Goal: Task Accomplishment & Management: Use online tool/utility

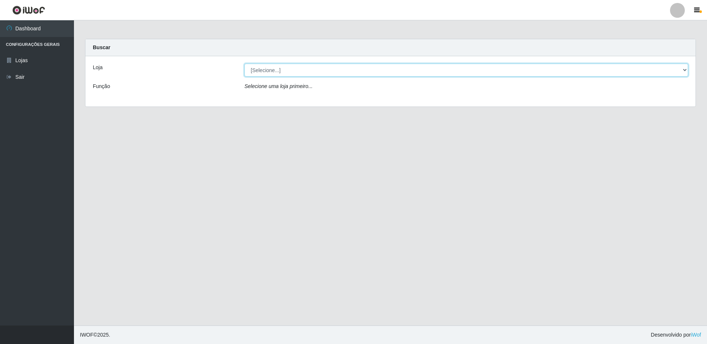
click at [260, 68] on select "[Selecione...] Extrabom - Loja 16 [GEOGRAPHIC_DATA]" at bounding box center [466, 70] width 444 height 13
select select "450"
click at [244, 64] on select "[Selecione...] Extrabom - Loja 16 [GEOGRAPHIC_DATA]" at bounding box center [466, 70] width 444 height 13
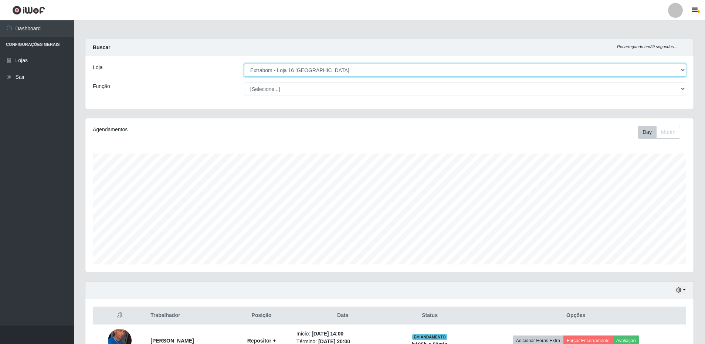
scroll to position [153, 608]
click at [270, 92] on select "[Selecione...] Repositor Repositor + Repositor ++" at bounding box center [465, 88] width 442 height 13
click at [244, 82] on select "[Selecione...] Repositor Repositor + Repositor ++" at bounding box center [465, 88] width 442 height 13
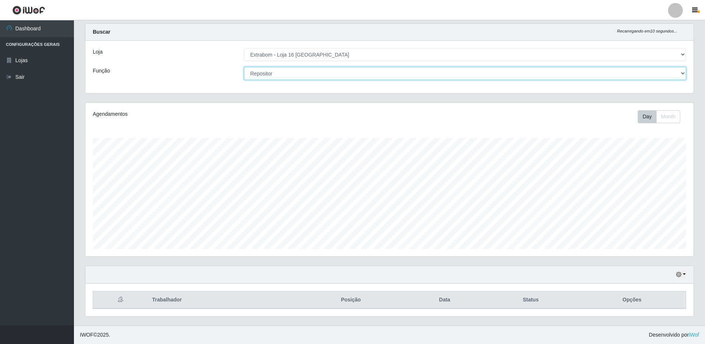
scroll to position [0, 0]
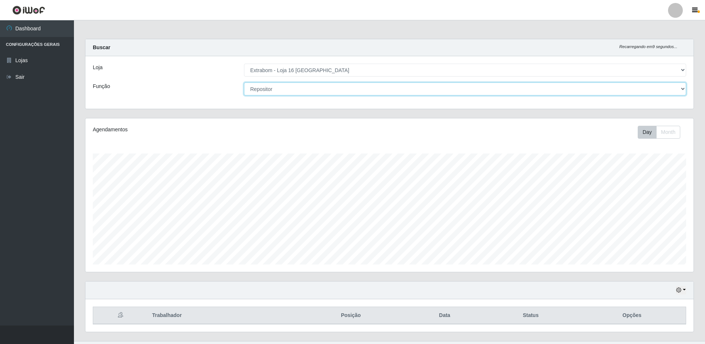
click at [265, 91] on select "[Selecione...] Repositor Repositor + Repositor ++" at bounding box center [465, 88] width 442 height 13
select select "82"
click at [244, 82] on select "[Selecione...] Repositor Repositor + Repositor ++" at bounding box center [465, 88] width 442 height 13
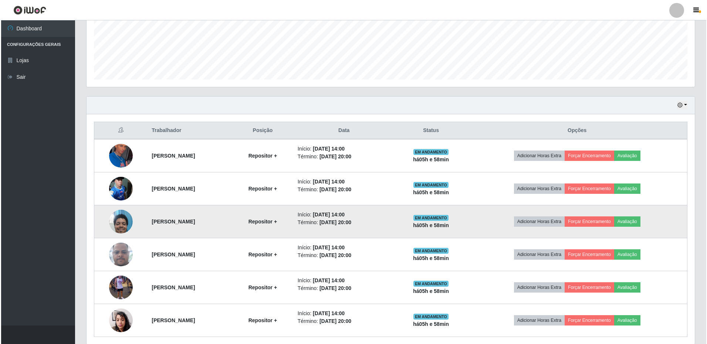
scroll to position [213, 0]
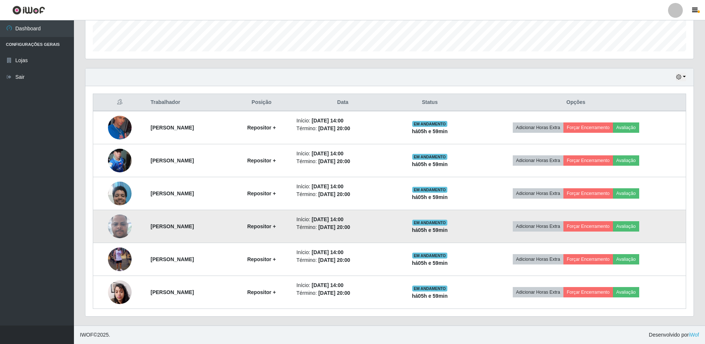
click at [125, 224] on img at bounding box center [120, 226] width 24 height 53
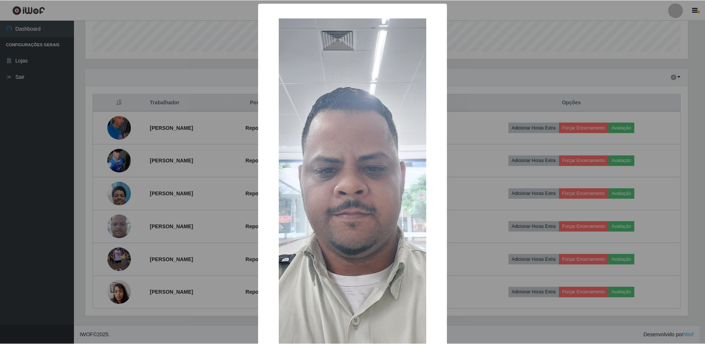
scroll to position [49, 0]
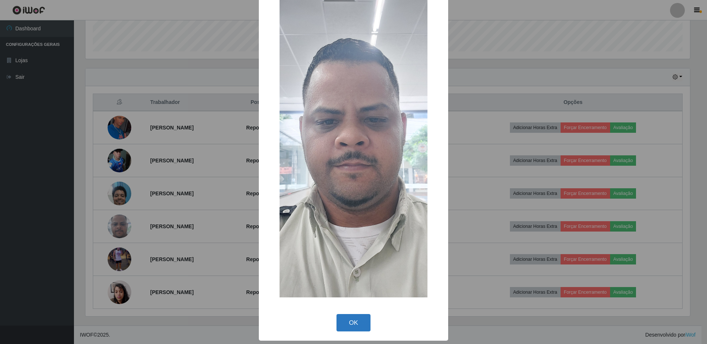
click at [353, 329] on button "OK" at bounding box center [354, 322] width 34 height 17
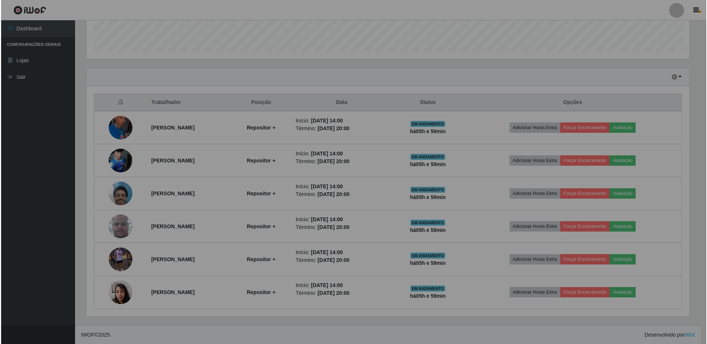
scroll to position [153, 608]
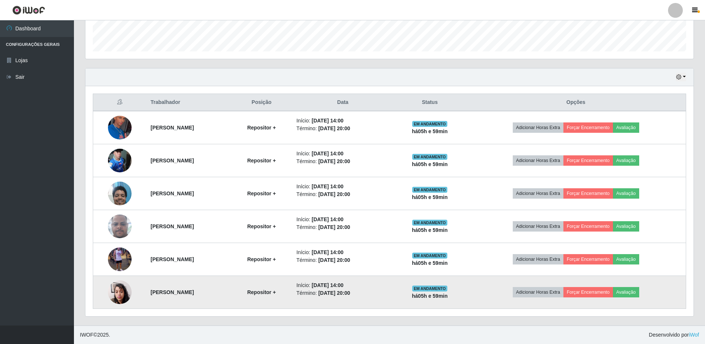
click at [112, 291] on img at bounding box center [120, 291] width 24 height 31
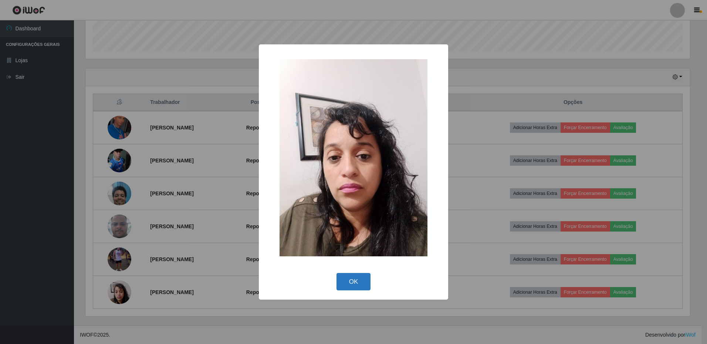
click at [351, 277] on button "OK" at bounding box center [354, 281] width 34 height 17
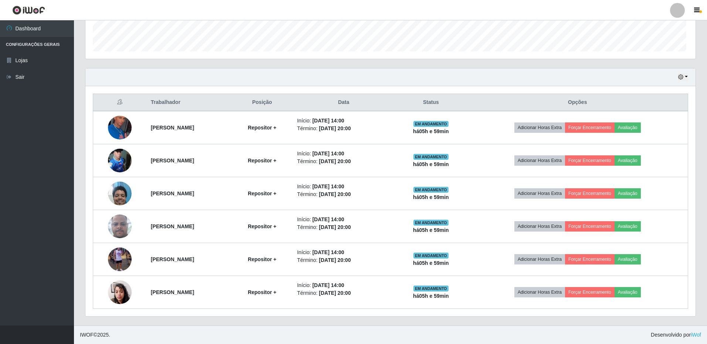
scroll to position [153, 608]
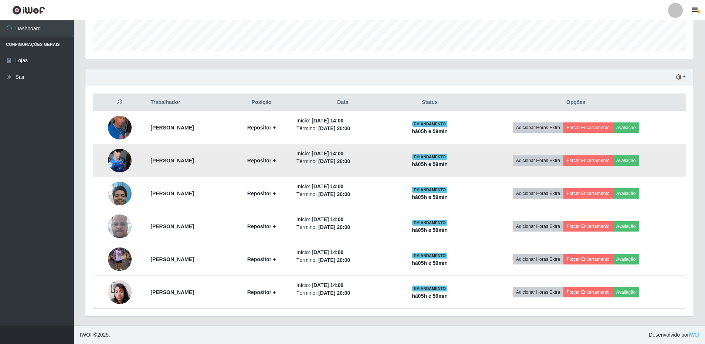
click at [118, 161] on img at bounding box center [120, 160] width 24 height 31
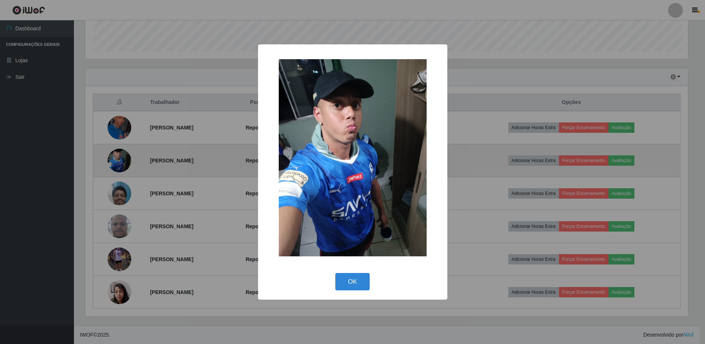
scroll to position [153, 605]
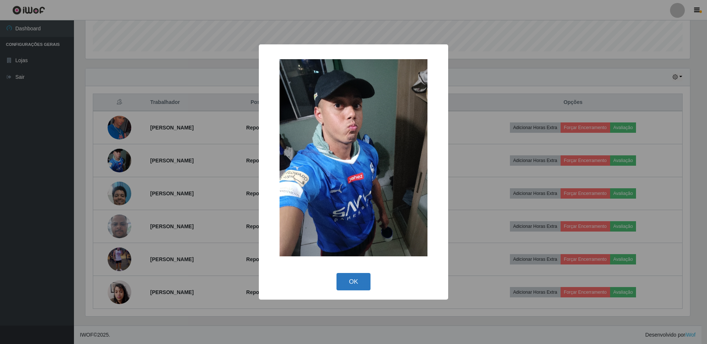
click at [359, 280] on button "OK" at bounding box center [354, 281] width 34 height 17
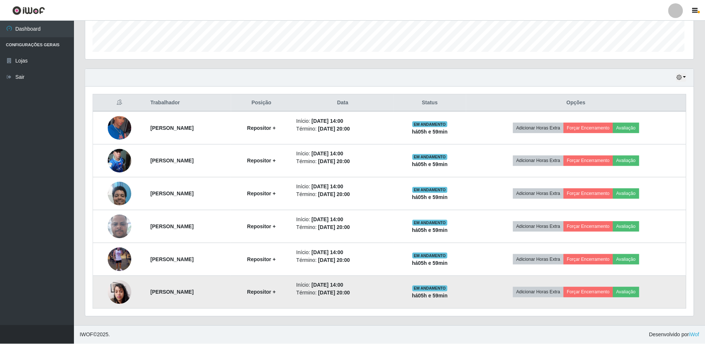
scroll to position [153, 608]
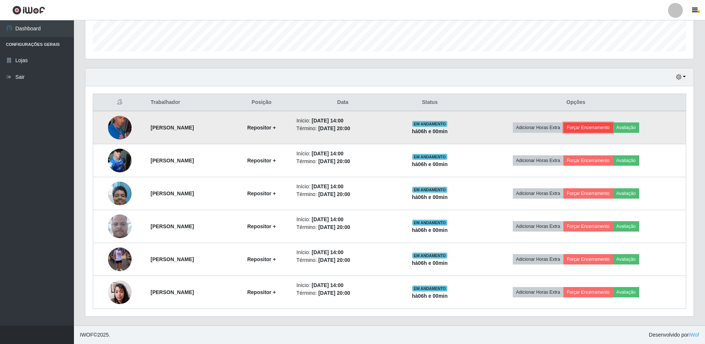
click at [595, 129] on button "Forçar Encerramento" at bounding box center [589, 127] width 50 height 10
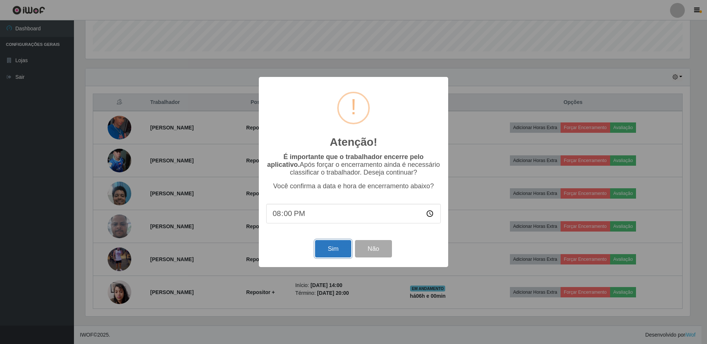
click at [337, 247] on button "Sim" at bounding box center [333, 248] width 36 height 17
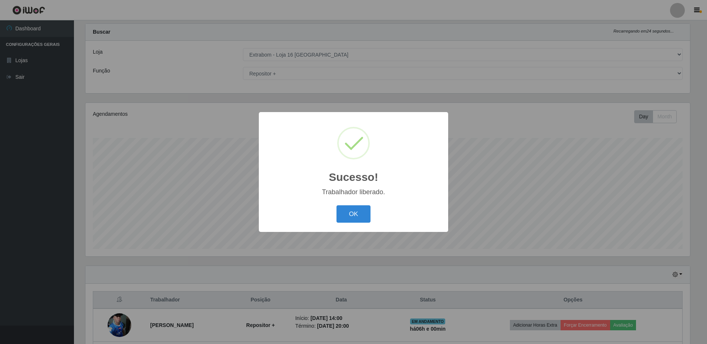
click at [337, 205] on button "OK" at bounding box center [354, 213] width 34 height 17
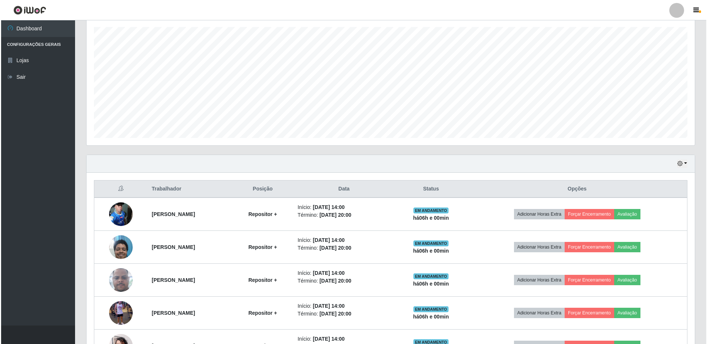
scroll to position [180, 0]
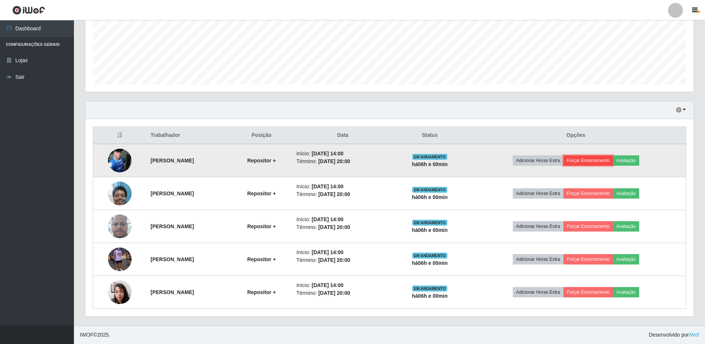
click at [607, 162] on button "Forçar Encerramento" at bounding box center [589, 160] width 50 height 10
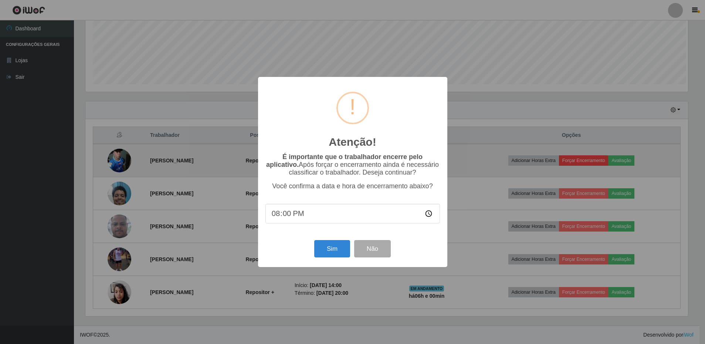
scroll to position [153, 605]
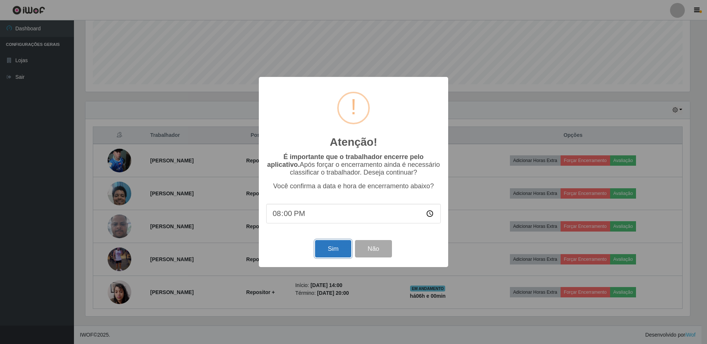
click at [338, 243] on button "Sim" at bounding box center [333, 248] width 36 height 17
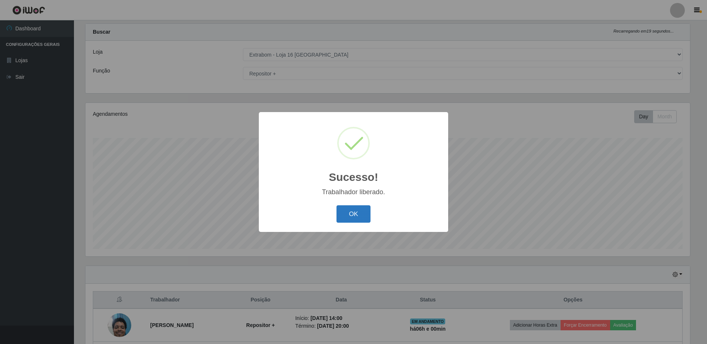
click at [337, 205] on button "OK" at bounding box center [354, 213] width 34 height 17
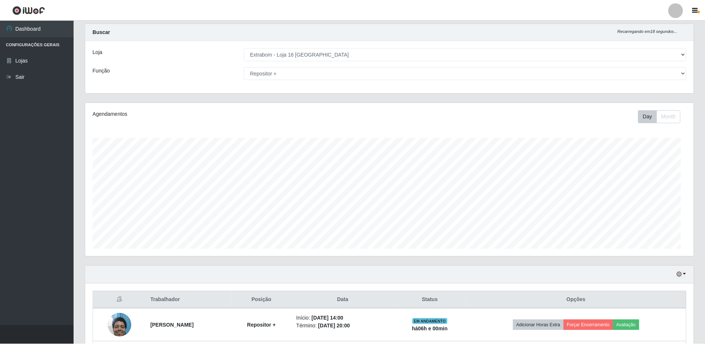
scroll to position [0, 0]
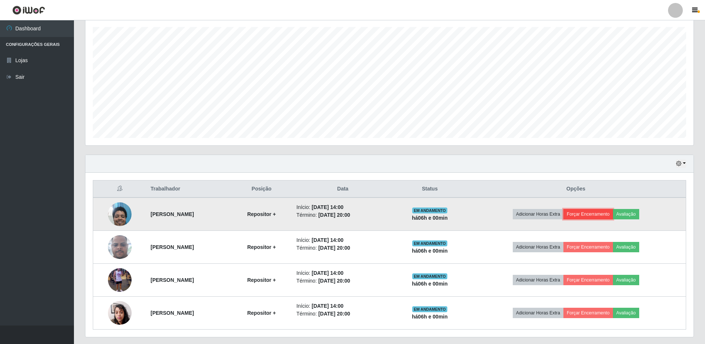
click at [600, 215] on button "Forçar Encerramento" at bounding box center [589, 214] width 50 height 10
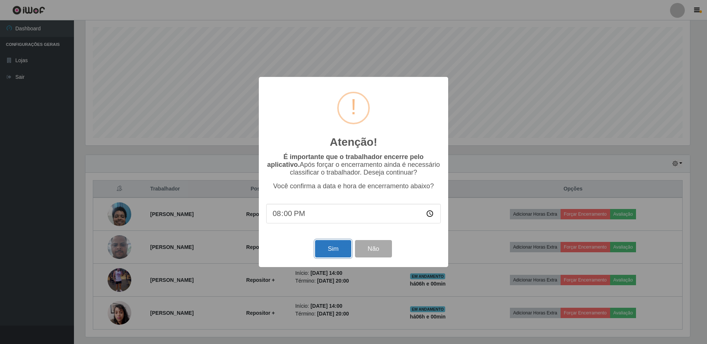
click at [328, 249] on button "Sim" at bounding box center [333, 248] width 36 height 17
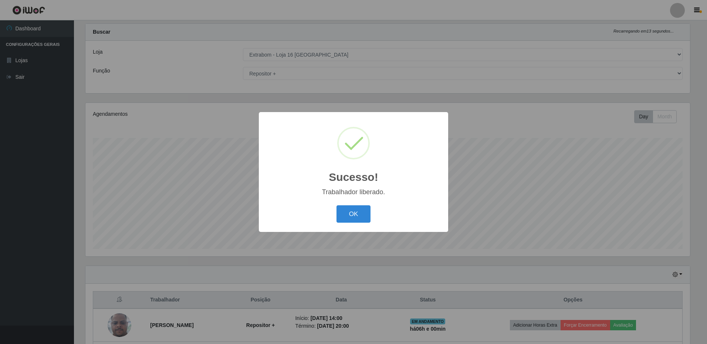
click at [337, 205] on button "OK" at bounding box center [354, 213] width 34 height 17
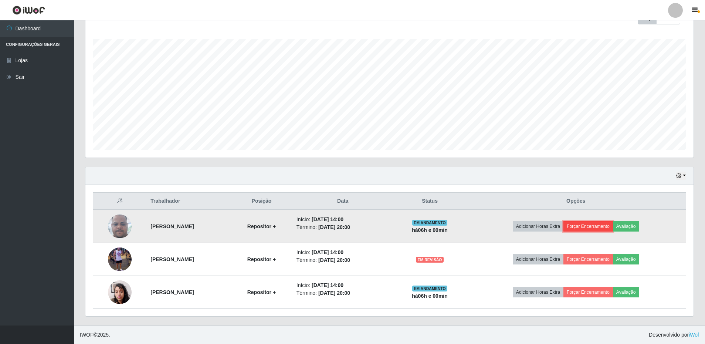
click at [601, 224] on button "Forçar Encerramento" at bounding box center [589, 226] width 50 height 10
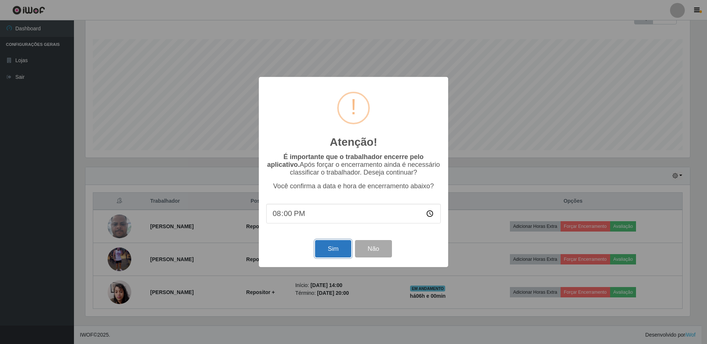
click at [337, 253] on button "Sim" at bounding box center [333, 248] width 36 height 17
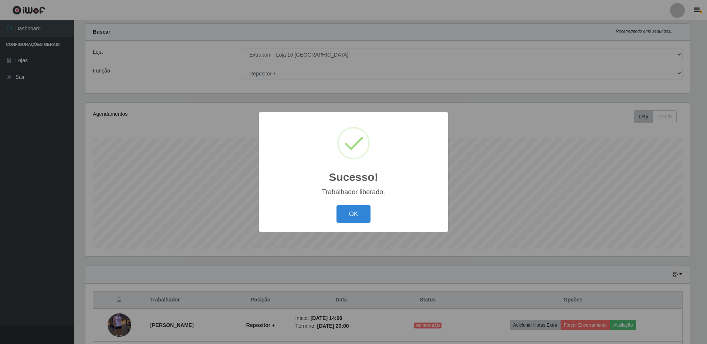
click at [328, 216] on div "OK Cancel" at bounding box center [353, 213] width 175 height 21
click at [341, 215] on button "OK" at bounding box center [354, 213] width 34 height 17
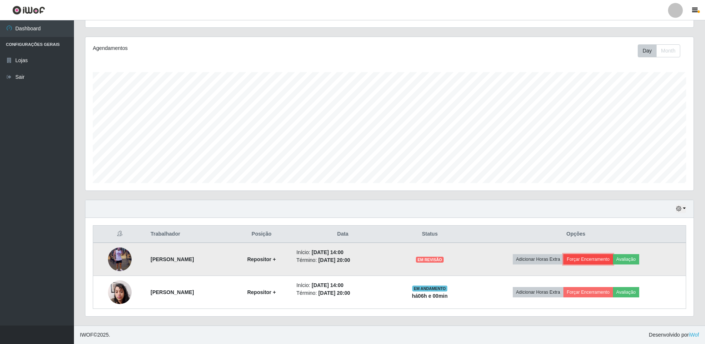
click at [601, 260] on button "Forçar Encerramento" at bounding box center [589, 259] width 50 height 10
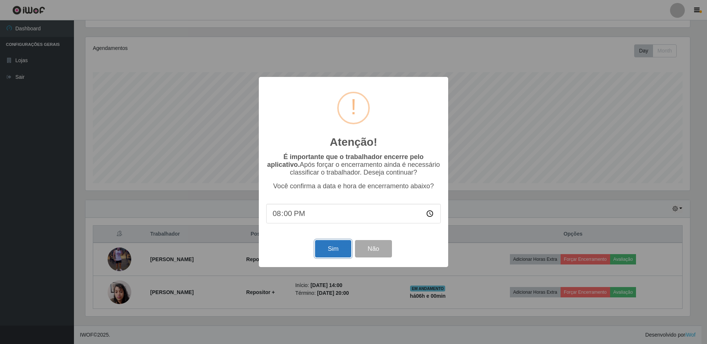
click at [341, 253] on button "Sim" at bounding box center [333, 248] width 36 height 17
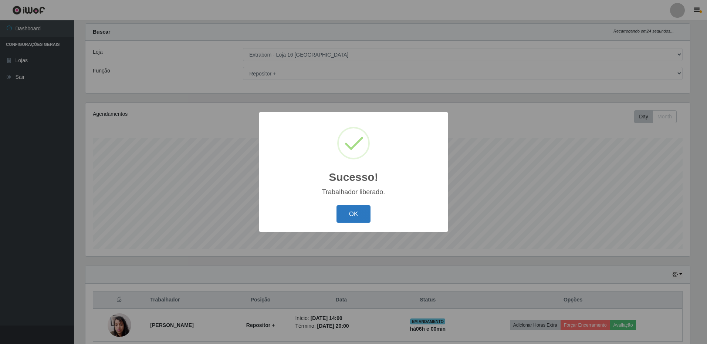
click at [337, 205] on button "OK" at bounding box center [354, 213] width 34 height 17
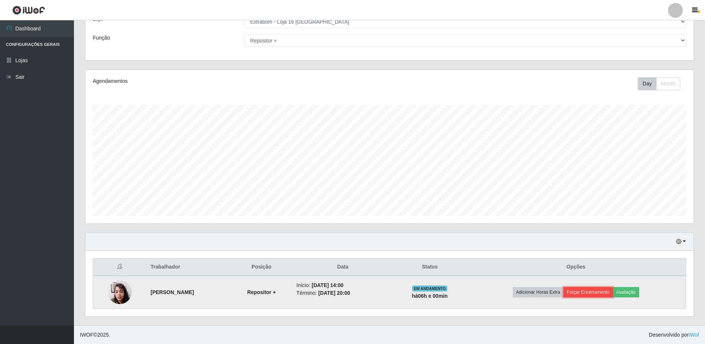
click at [599, 294] on button "Forçar Encerramento" at bounding box center [589, 292] width 50 height 10
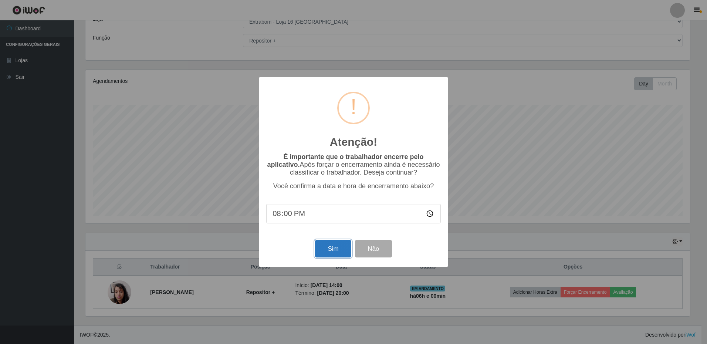
click at [327, 254] on button "Sim" at bounding box center [333, 248] width 36 height 17
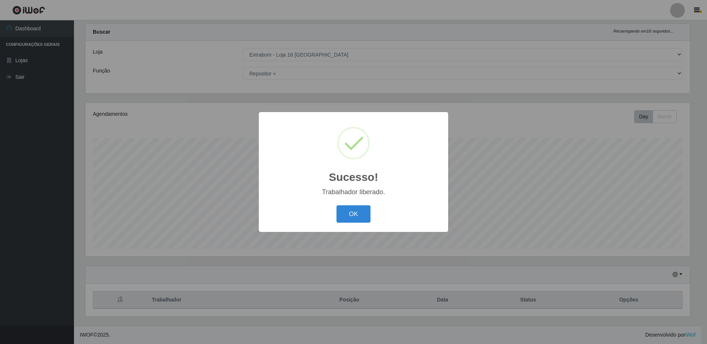
click at [337, 205] on button "OK" at bounding box center [354, 213] width 34 height 17
